Goal: Task Accomplishment & Management: Manage account settings

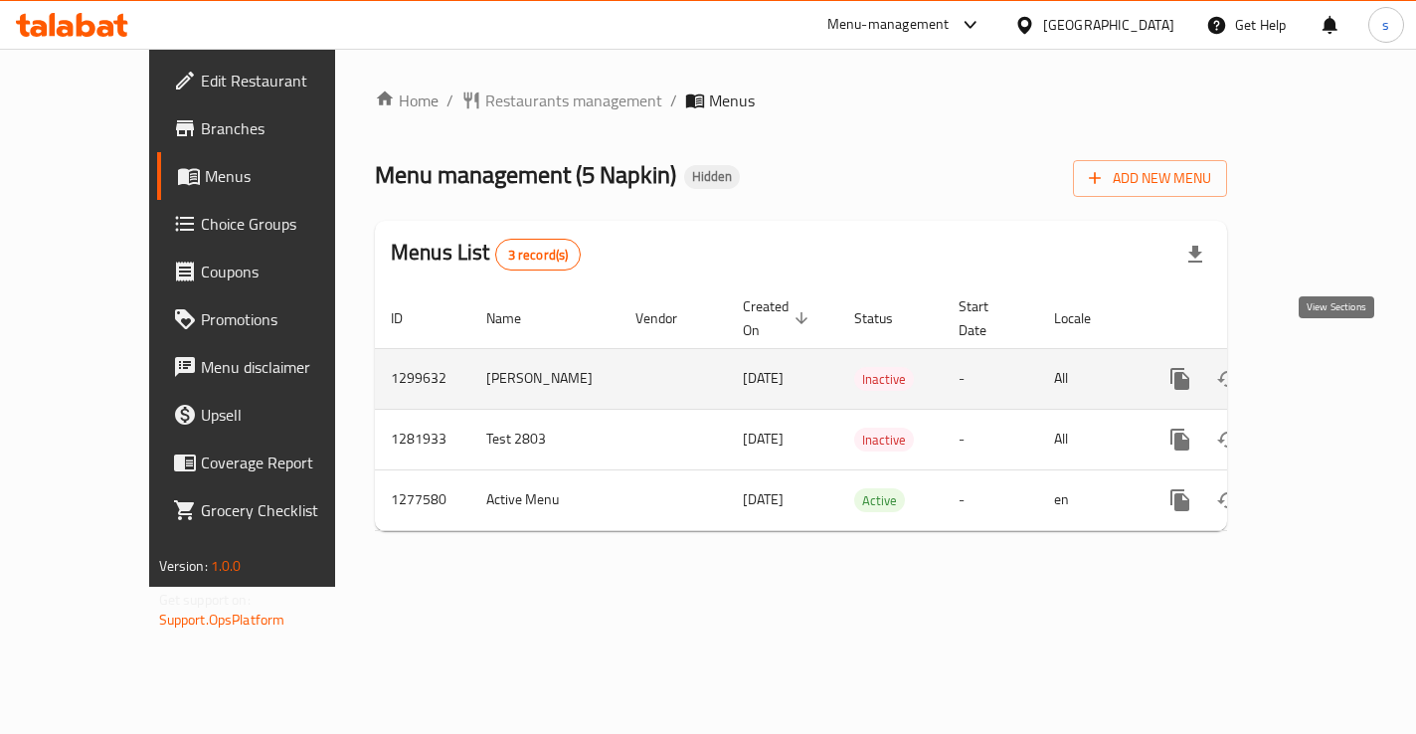
click at [1336, 367] on icon "enhanced table" at bounding box center [1324, 379] width 24 height 24
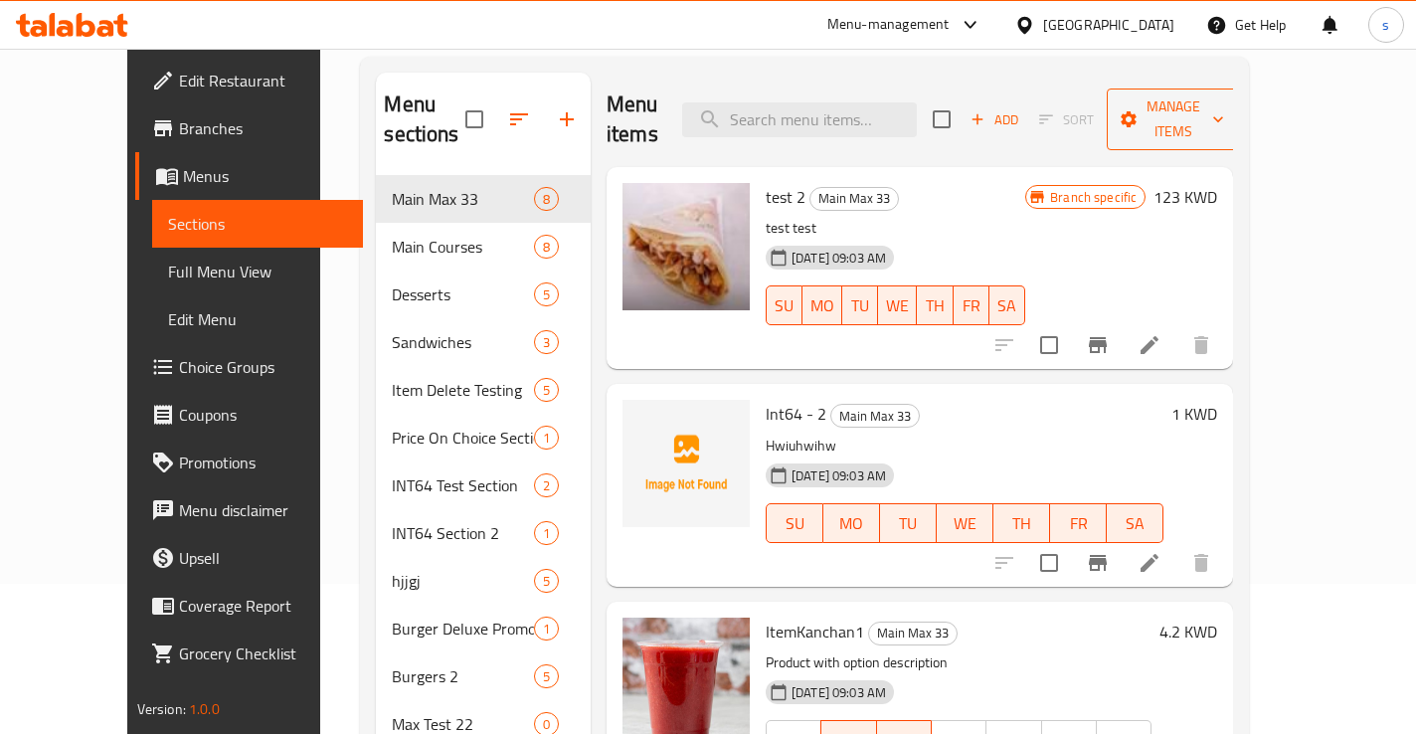
click at [1224, 115] on span "Manage items" at bounding box center [1173, 119] width 101 height 50
click at [1041, 178] on div at bounding box center [708, 367] width 1416 height 734
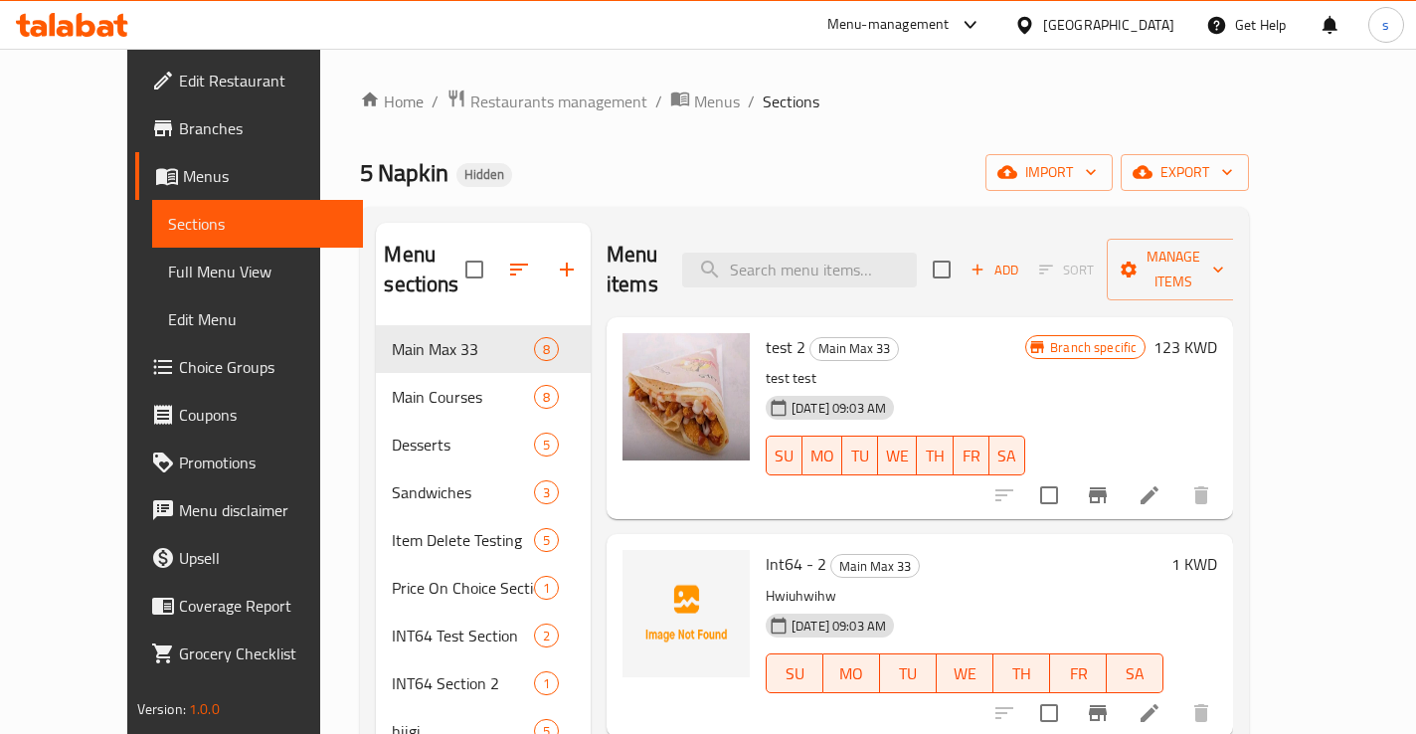
scroll to position [150, 0]
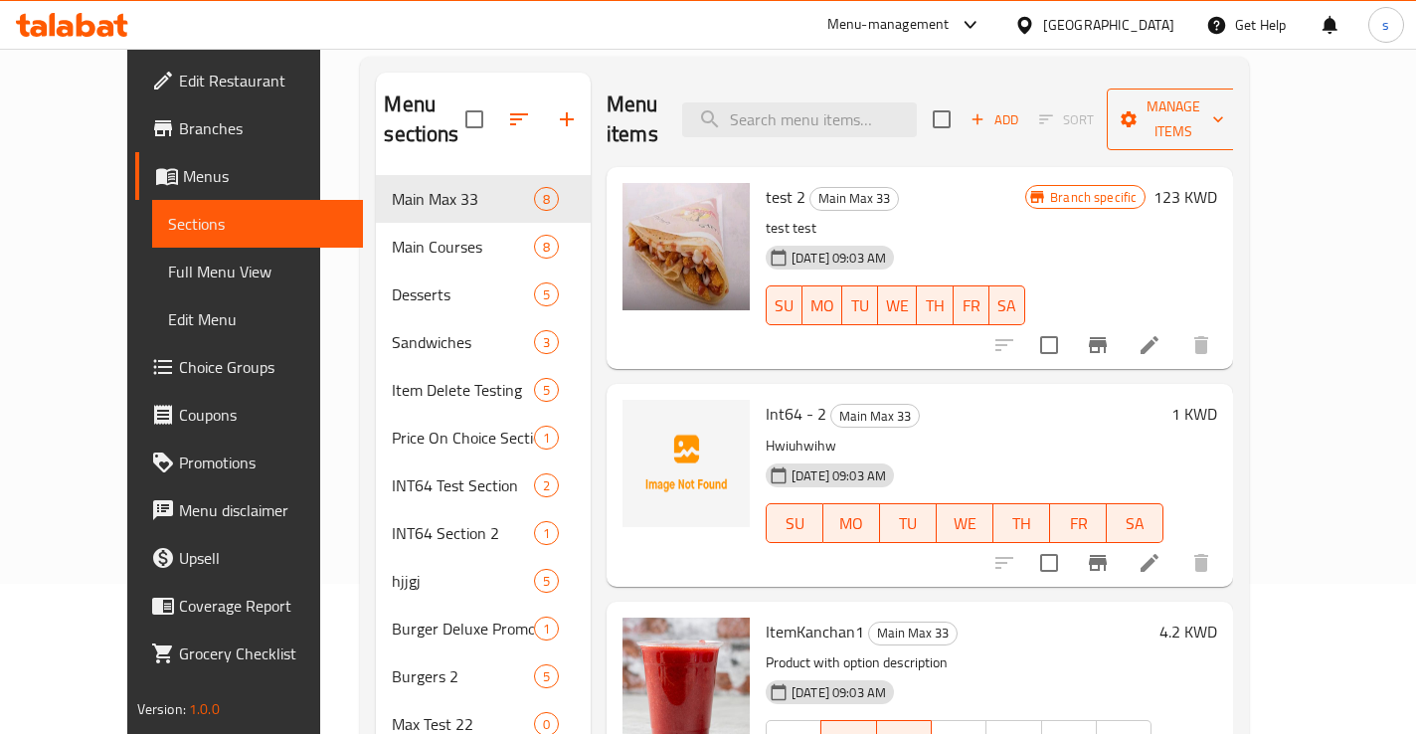
click at [1240, 101] on button "Manage items" at bounding box center [1173, 120] width 133 height 62
click at [1049, 188] on div at bounding box center [708, 367] width 1416 height 734
click at [1224, 105] on span "Manage items" at bounding box center [1173, 119] width 101 height 50
click at [1119, 193] on div at bounding box center [708, 367] width 1416 height 734
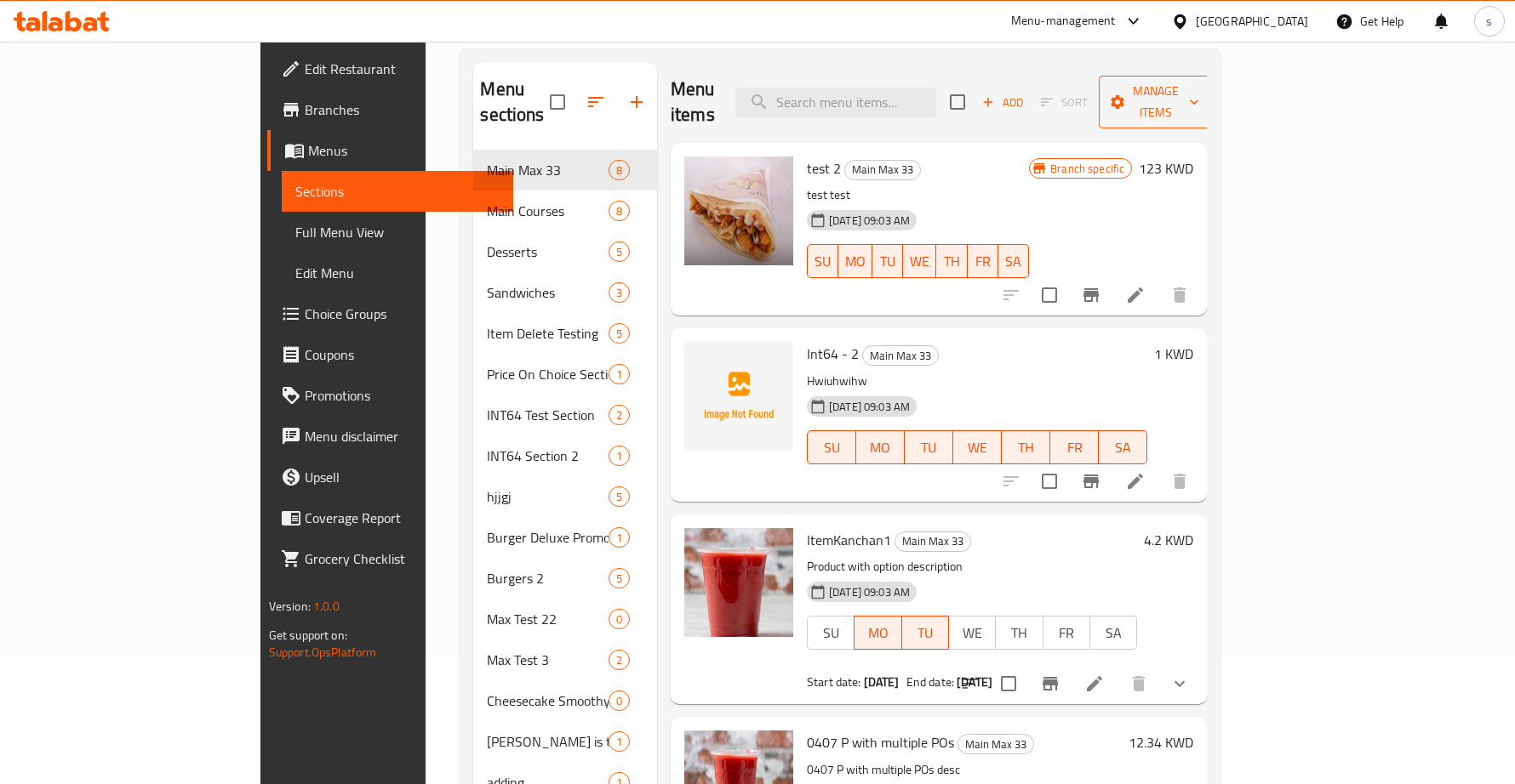
click at [1199, 81] on span "Manage items" at bounding box center [1155, 102] width 86 height 43
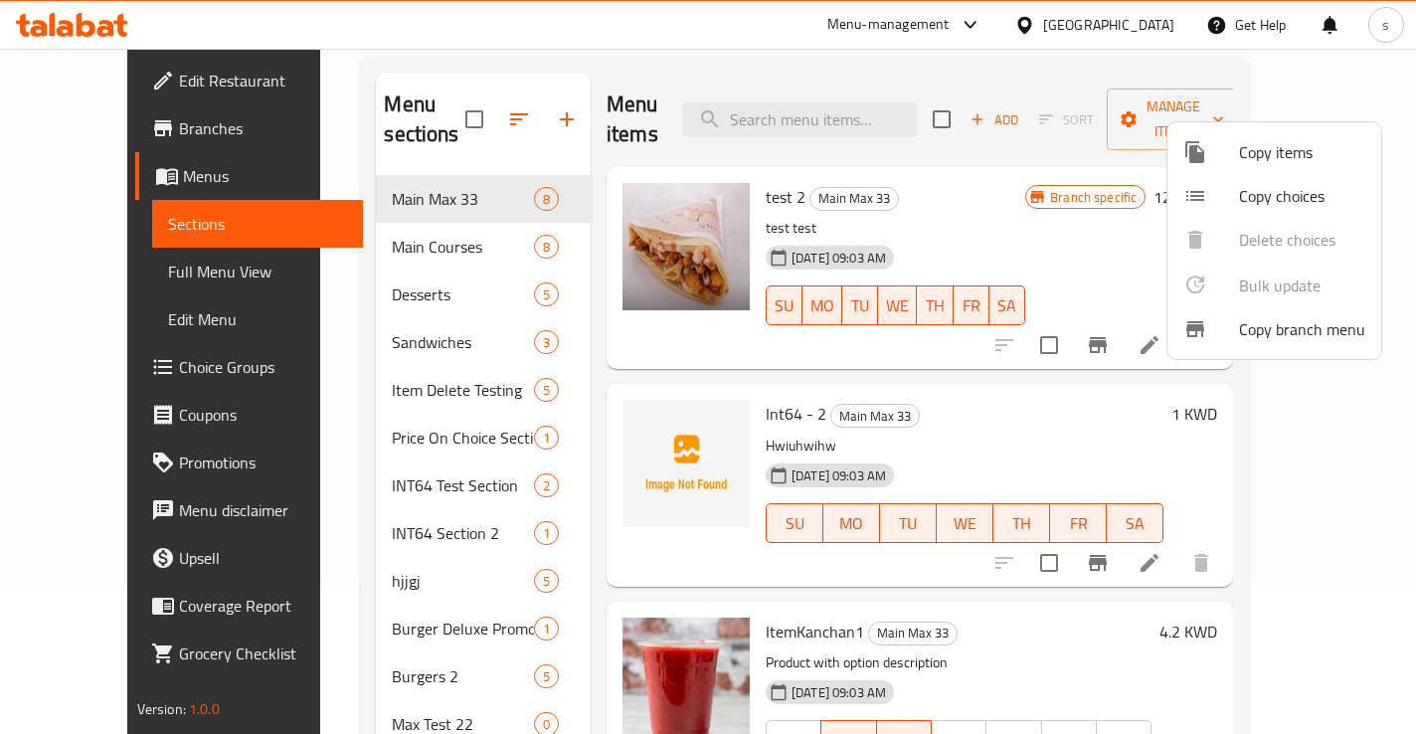
click at [1011, 158] on div at bounding box center [708, 367] width 1416 height 734
click at [168, 270] on span "Full Menu View" at bounding box center [258, 272] width 180 height 24
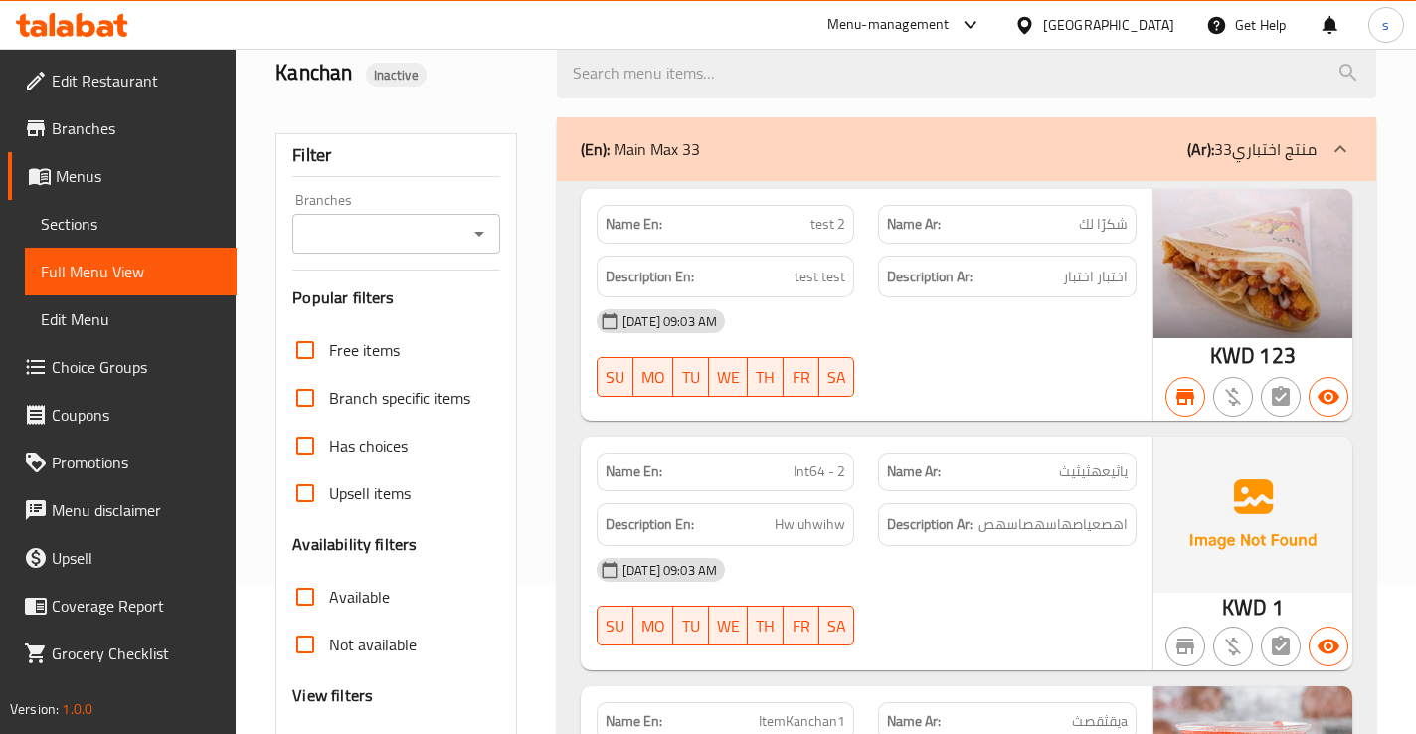
click at [92, 88] on span "Edit Restaurant" at bounding box center [136, 81] width 169 height 24
